Goal: Information Seeking & Learning: Learn about a topic

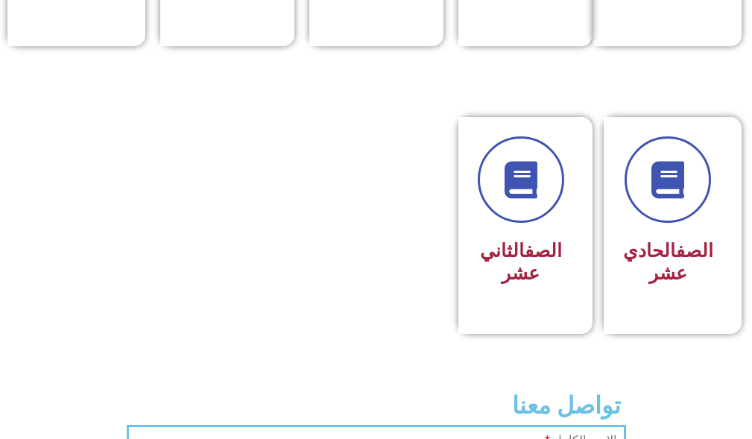
scroll to position [894, 0]
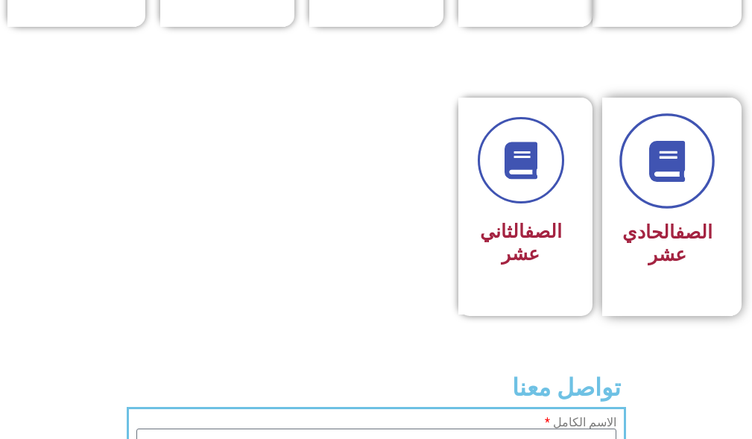
click at [667, 206] on link at bounding box center [666, 161] width 95 height 95
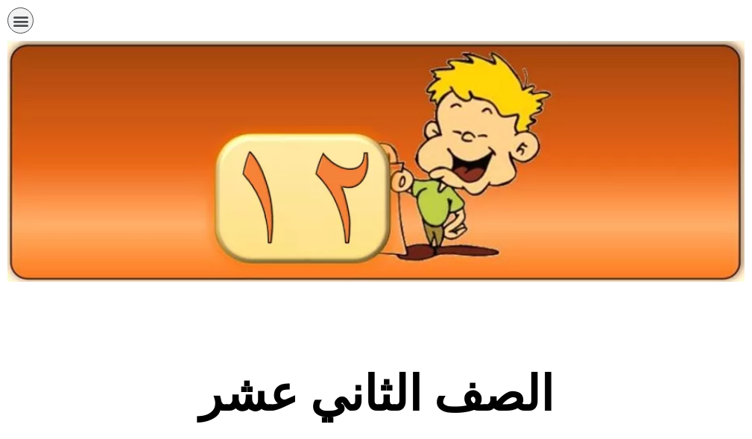
click at [19, 29] on div "תפריט" at bounding box center [20, 20] width 26 height 26
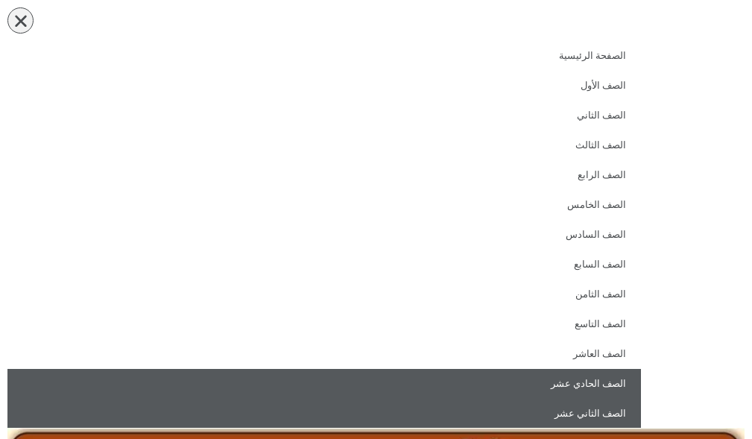
click at [551, 382] on link "الصف الحادي عشر" at bounding box center [323, 384] width 633 height 30
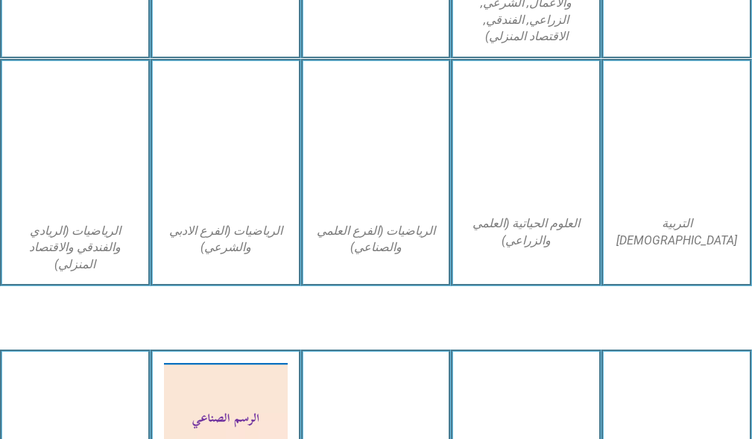
scroll to position [1192, 0]
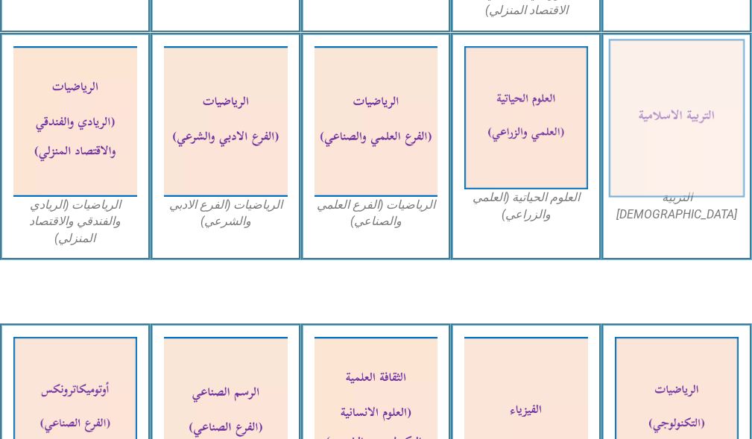
click at [642, 119] on img at bounding box center [677, 118] width 136 height 158
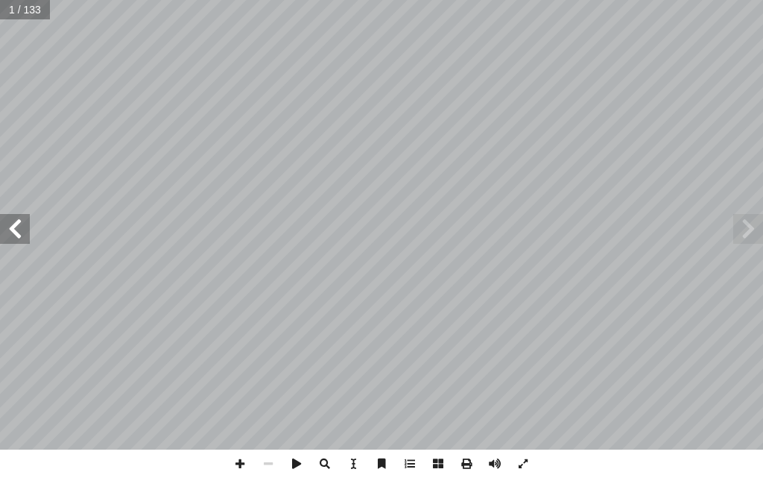
click at [16, 222] on span at bounding box center [15, 229] width 30 height 30
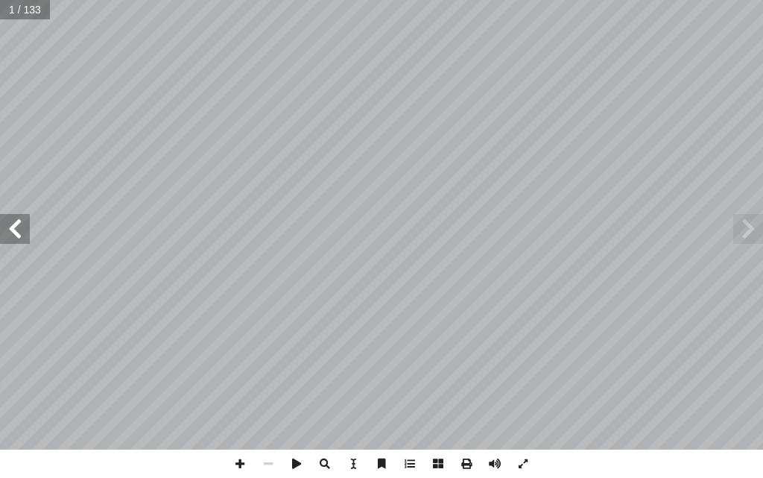
click at [16, 222] on span at bounding box center [15, 229] width 30 height 30
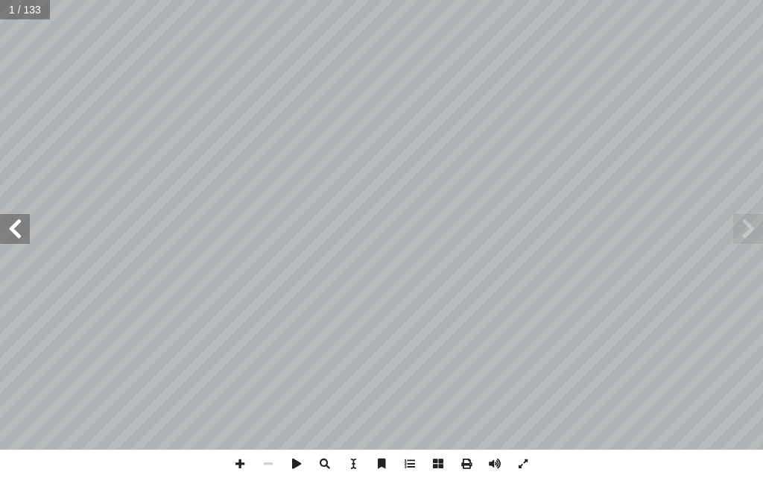
click at [16, 222] on span at bounding box center [15, 229] width 30 height 30
click at [25, 239] on span at bounding box center [15, 229] width 30 height 30
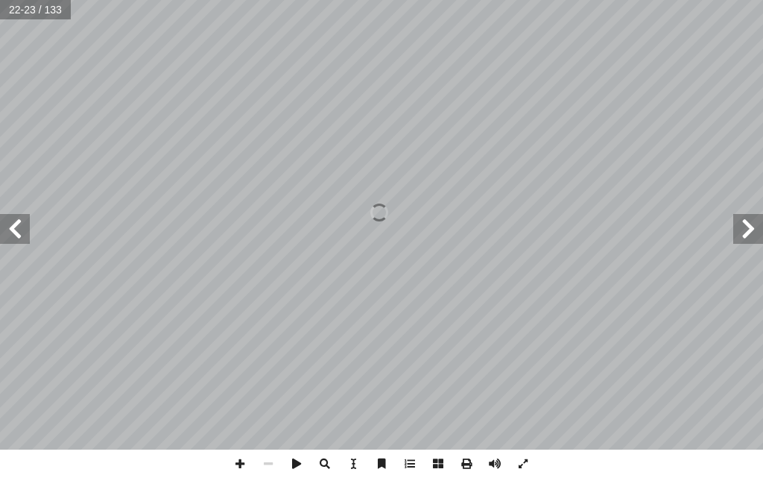
click at [25, 239] on span at bounding box center [15, 229] width 30 height 30
drag, startPoint x: 25, startPoint y: 239, endPoint x: 9, endPoint y: 237, distance: 16.5
click at [9, 237] on span at bounding box center [15, 229] width 30 height 30
click at [8, 237] on span at bounding box center [15, 229] width 30 height 30
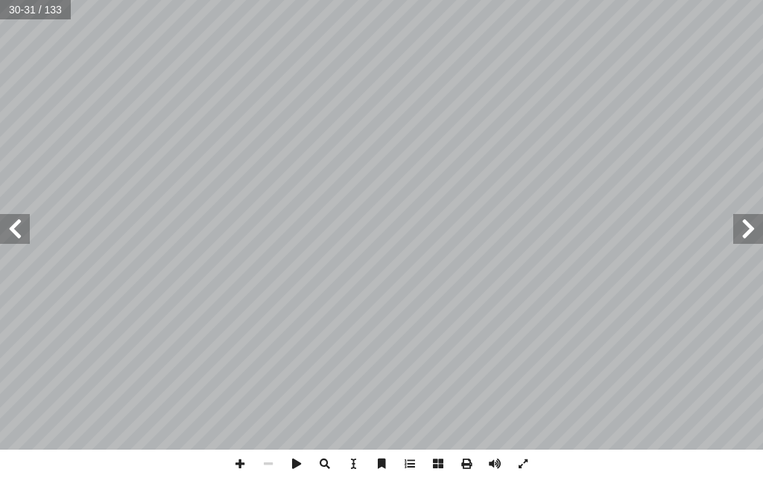
click at [8, 237] on span at bounding box center [15, 229] width 30 height 30
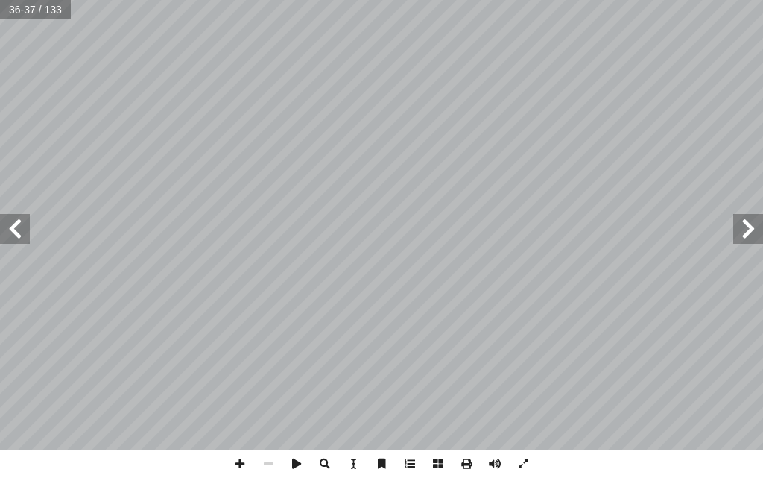
click at [8, 237] on span at bounding box center [15, 229] width 30 height 30
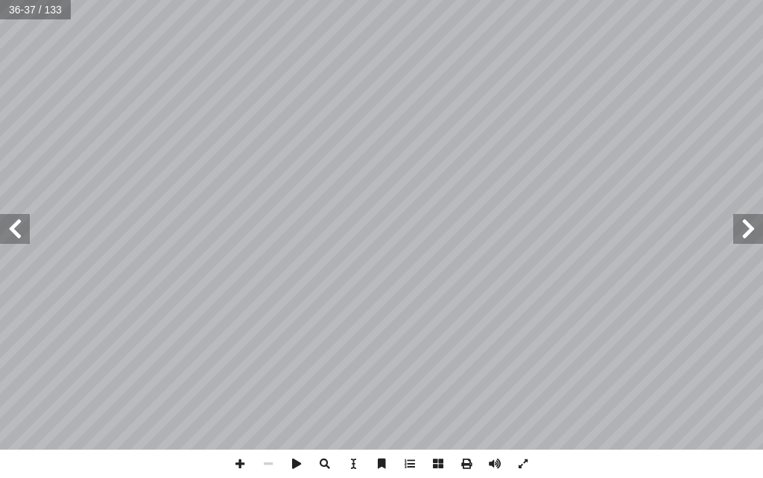
click at [8, 237] on span at bounding box center [15, 229] width 30 height 30
click at [230, 438] on span at bounding box center [240, 463] width 28 height 28
click at [277, 438] on span at bounding box center [268, 463] width 28 height 28
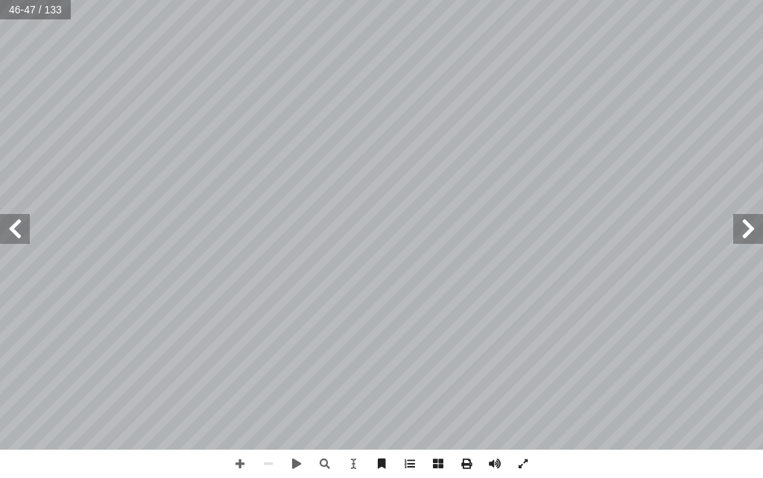
click at [14, 225] on span at bounding box center [15, 229] width 30 height 30
click at [22, 228] on span at bounding box center [15, 229] width 30 height 30
click at [743, 230] on span at bounding box center [748, 229] width 30 height 30
click at [19, 238] on span at bounding box center [15, 229] width 30 height 30
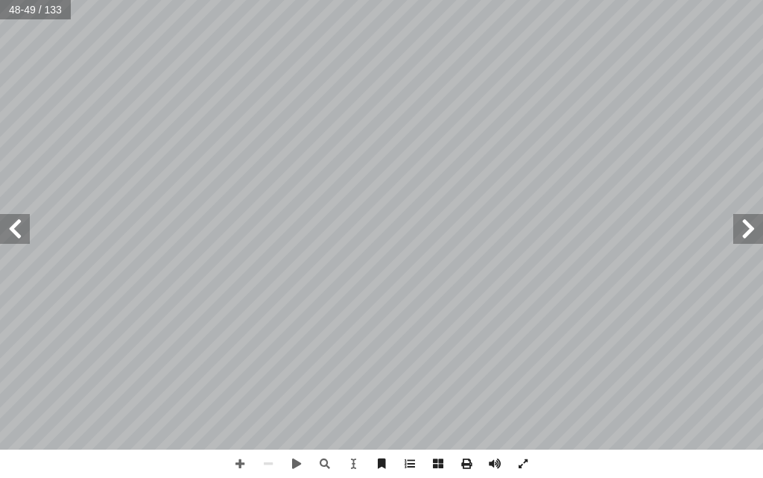
click at [1, 237] on span at bounding box center [15, 229] width 30 height 30
click at [494, 101] on html "الصفحة الرئيسية الصف الأول الصف الثاني الصف الثالث الصف الرابع الصف الخامس الصف…" at bounding box center [381, 50] width 763 height 101
drag, startPoint x: 741, startPoint y: 228, endPoint x: 741, endPoint y: 219, distance: 9.0
click at [741, 224] on span at bounding box center [748, 229] width 30 height 30
